Goal: Task Accomplishment & Management: Use online tool/utility

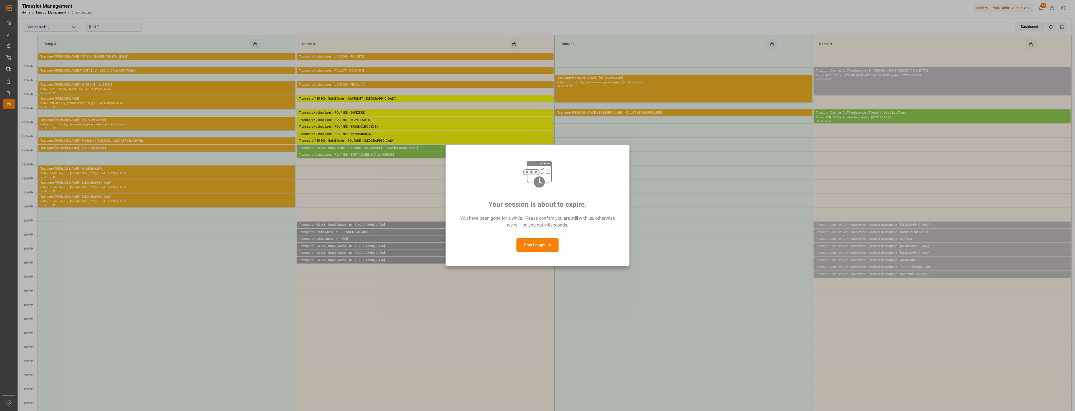
click at [538, 246] on button "Stay Logged In" at bounding box center [537, 246] width 42 height 14
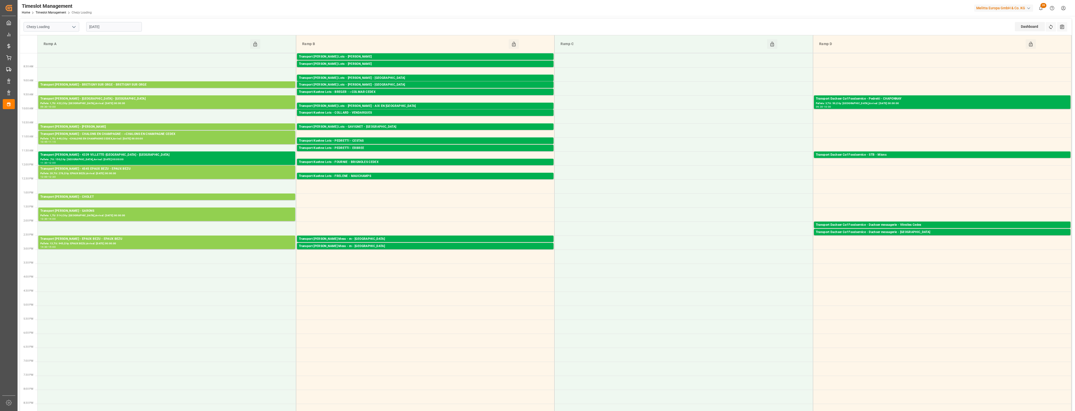
click at [116, 33] on div "08-09-2025" at bounding box center [114, 27] width 63 height 17
click at [117, 23] on input "08-09-2025" at bounding box center [114, 27] width 56 height 10
click at [103, 66] on span "9" at bounding box center [103, 67] width 2 height 4
type input "[DATE]"
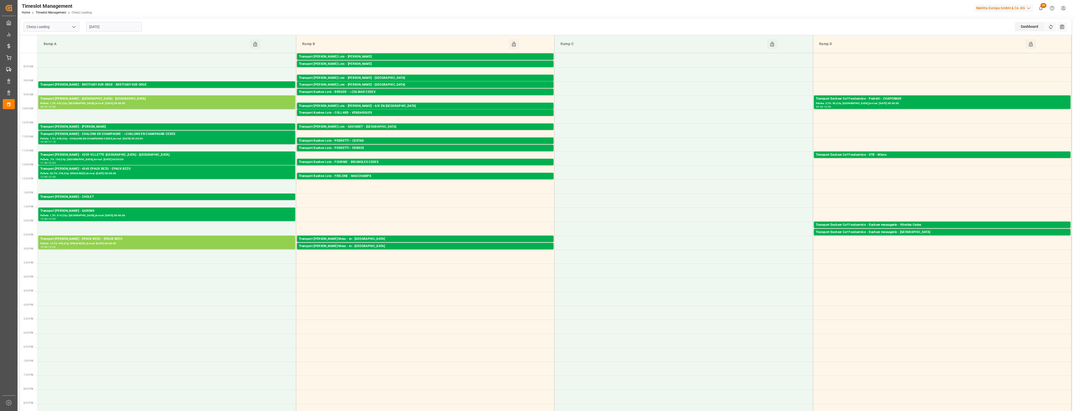
click at [130, 28] on input "08-09-2025" at bounding box center [114, 27] width 56 height 10
click at [103, 67] on span "9" at bounding box center [103, 67] width 2 height 4
type input "[DATE]"
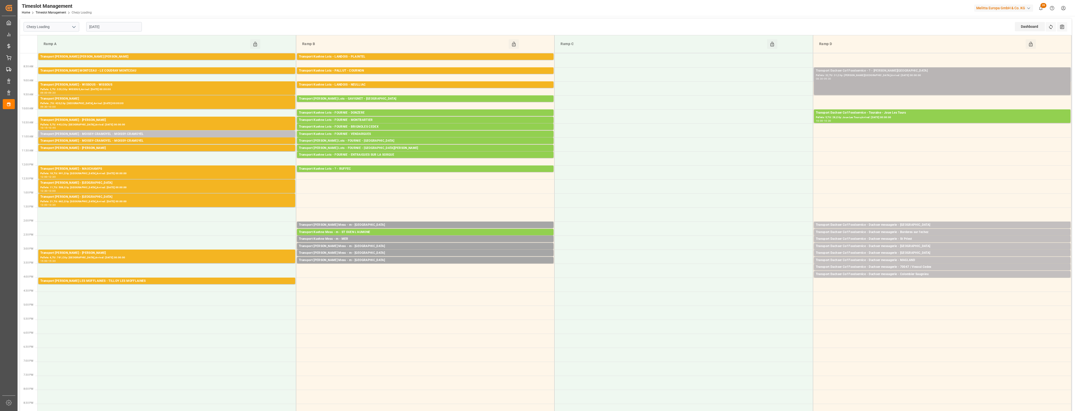
click at [893, 71] on div "Transport Dachser Cof Foodservice - ? - [PERSON_NAME][GEOGRAPHIC_DATA]" at bounding box center [942, 70] width 253 height 5
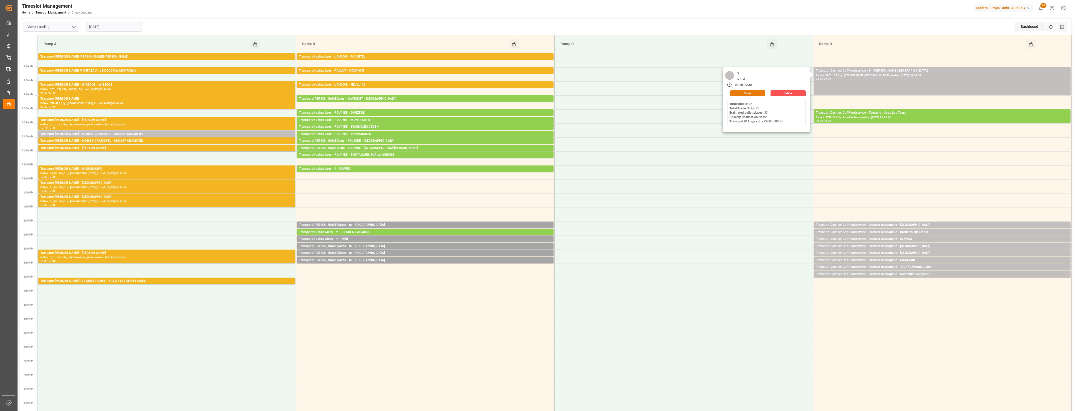
click at [762, 91] on button "Open" at bounding box center [747, 93] width 35 height 6
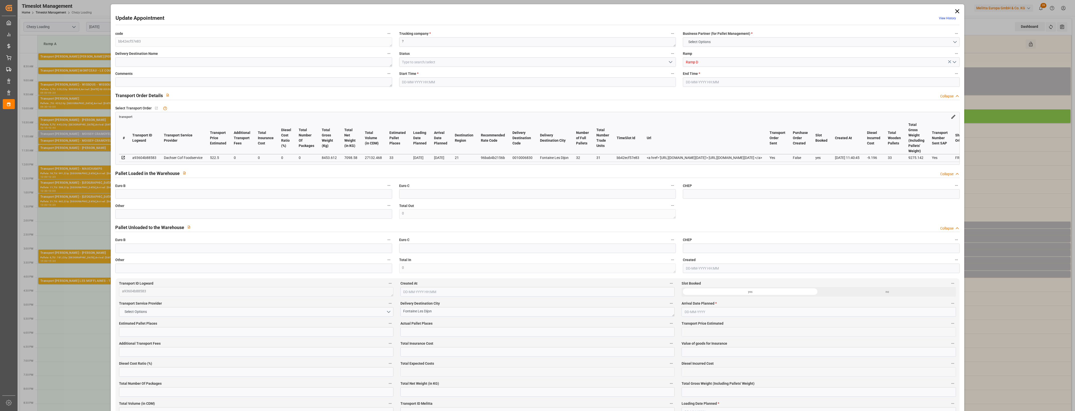
type input "33"
type input "522.5"
type input "0"
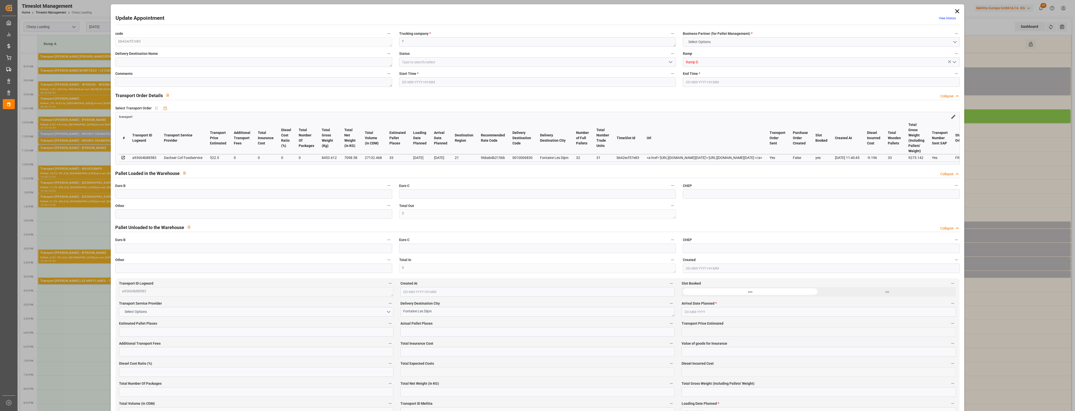
type input "513.304"
type input "-9.196"
type input "0"
type input "7098.58"
type input "9275.142"
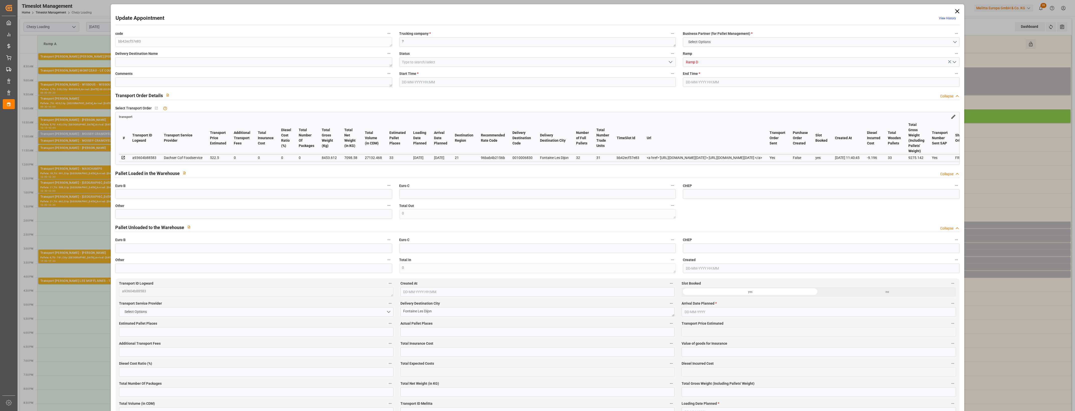
type input "27132.468"
type input "21"
type input "32"
type input "31"
type input "33"
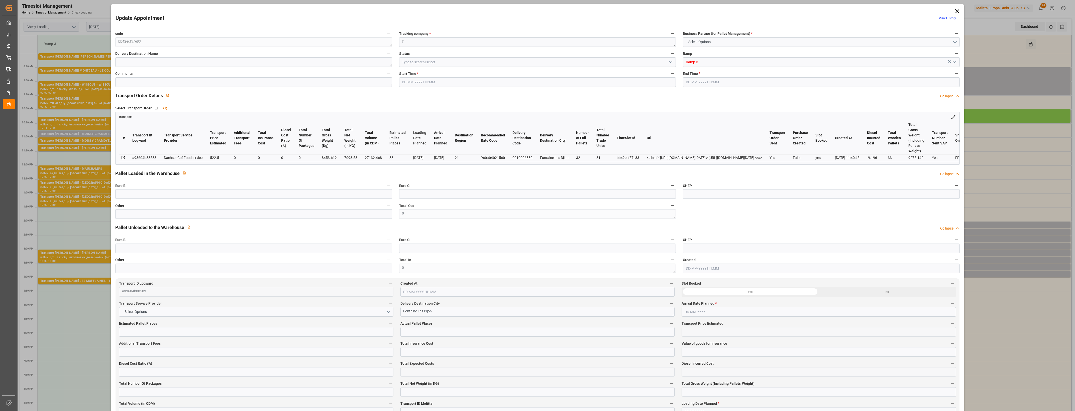
type input "101"
type input "8453.612"
type input "0"
type input "4710.8598"
type input "0"
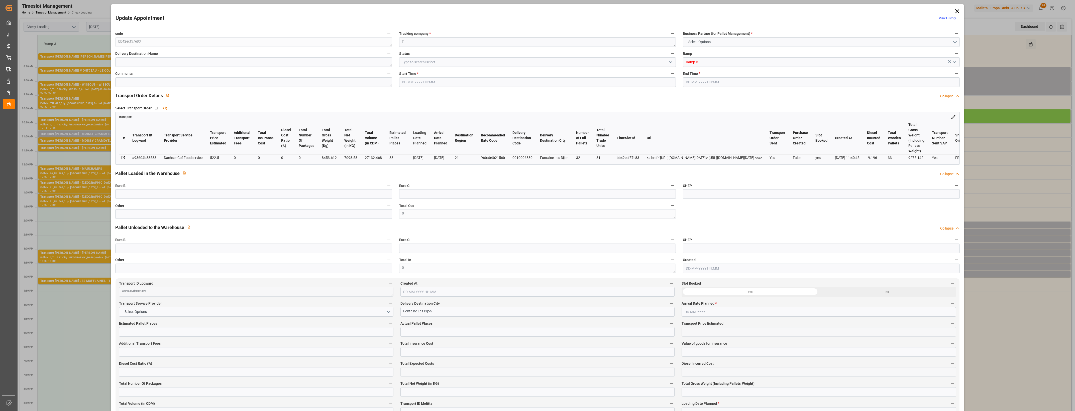
type input "0"
type input "21"
type input "35"
type input "09-09-2025 08:30"
type input "09-09-2025 09:30"
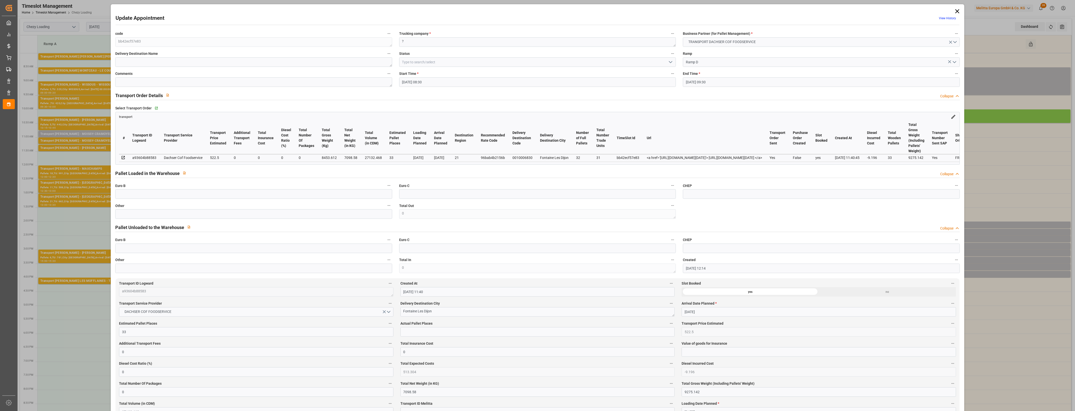
type input "04-09-2025 12:14"
type input "04-09-2025 11:40"
type input "11-09-2025"
type input "[DATE]"
click at [669, 63] on icon "open menu" at bounding box center [671, 62] width 6 height 6
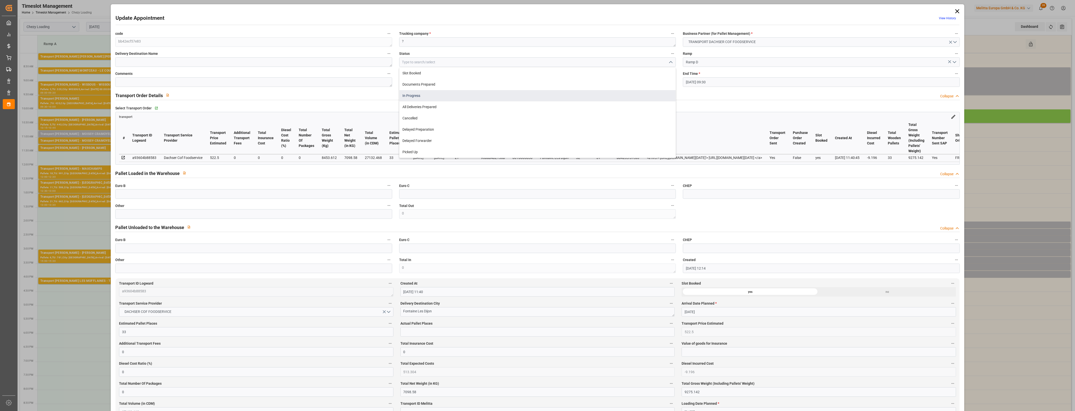
click at [418, 100] on div "In Progress" at bounding box center [537, 95] width 276 height 11
type input "In Progress"
